Goal: Find contact information: Obtain details needed to contact an individual or organization

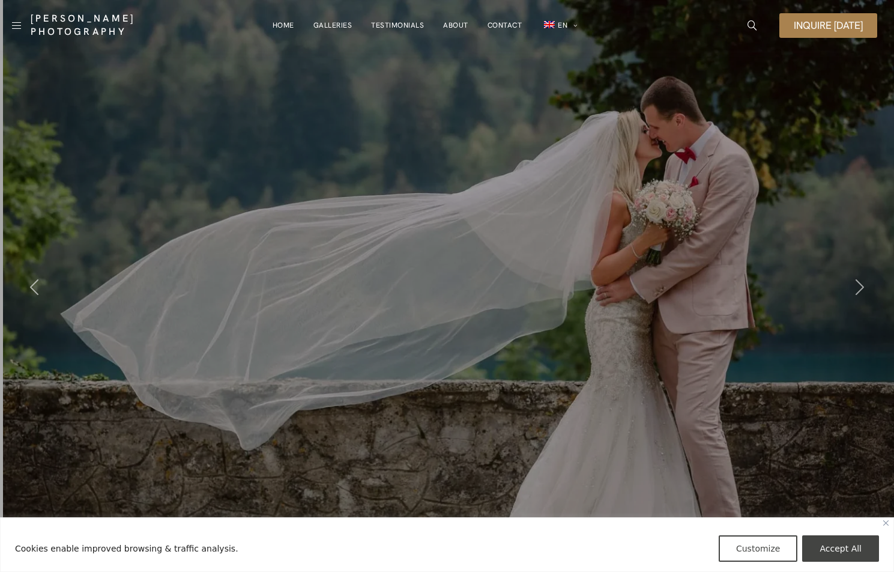
click at [508, 25] on link "Contact" at bounding box center [505, 25] width 35 height 24
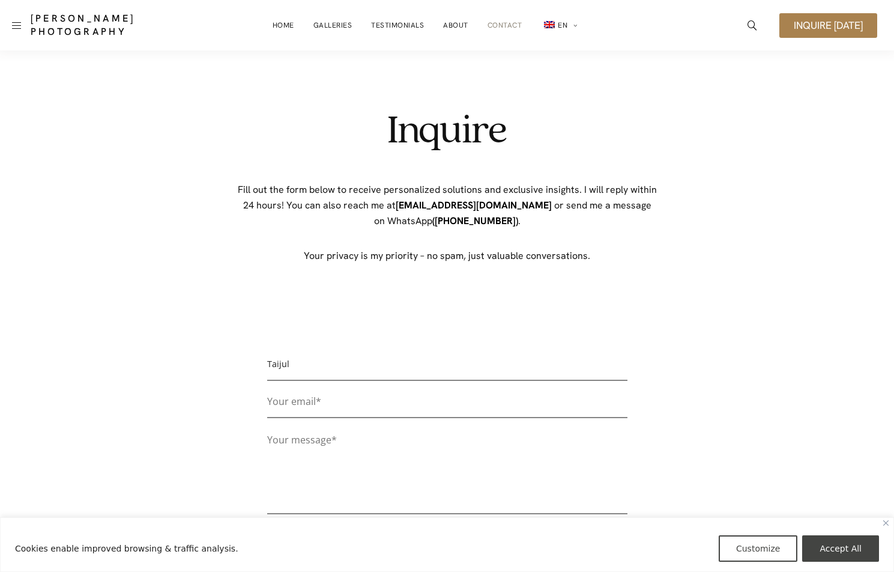
click at [291, 393] on input "Contact form" at bounding box center [447, 406] width 360 height 26
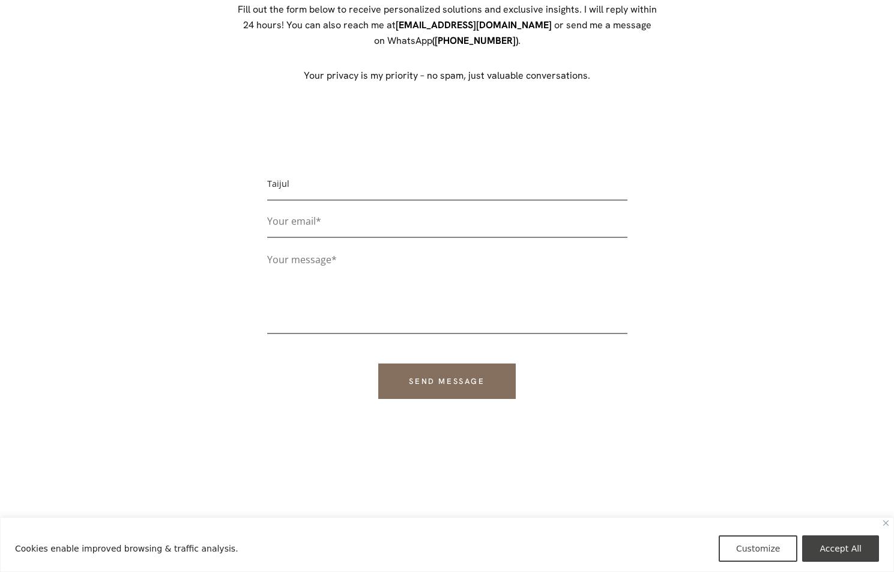
type input "info@silopath.com"
paste textarea "Affordable, High-Quality Photo Editing – Special Offers Just for You! Hello the…"
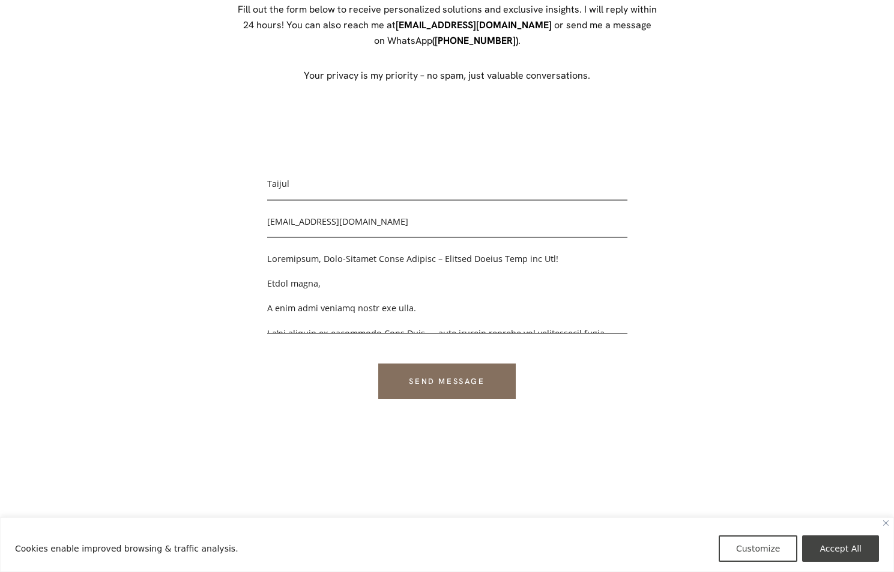
scroll to position [426, 0]
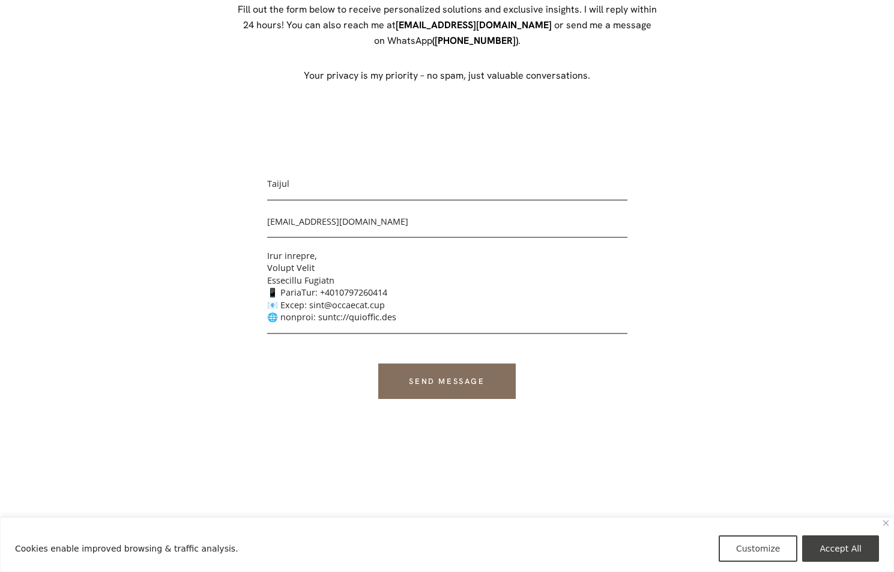
type textarea "Affordable, High-Quality Photo Editing – Special Offers Just for You! Hello the…"
click at [443, 360] on p "Send message" at bounding box center [447, 372] width 360 height 53
click at [444, 377] on input "Send message" at bounding box center [446, 380] width 137 height 35
